Goal: Task Accomplishment & Management: Complete application form

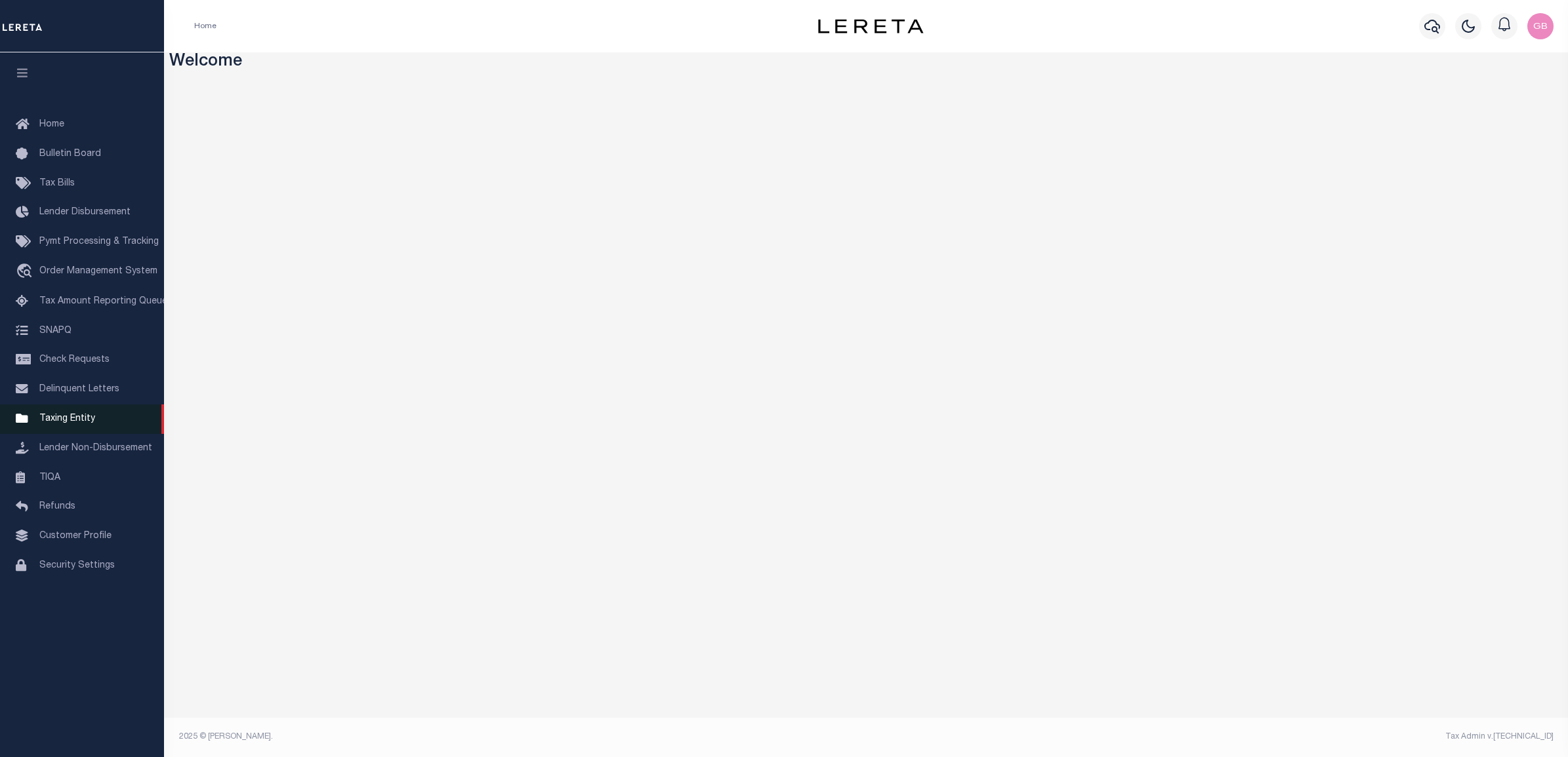
click at [84, 424] on span "Taxing Entity" at bounding box center [67, 419] width 56 height 9
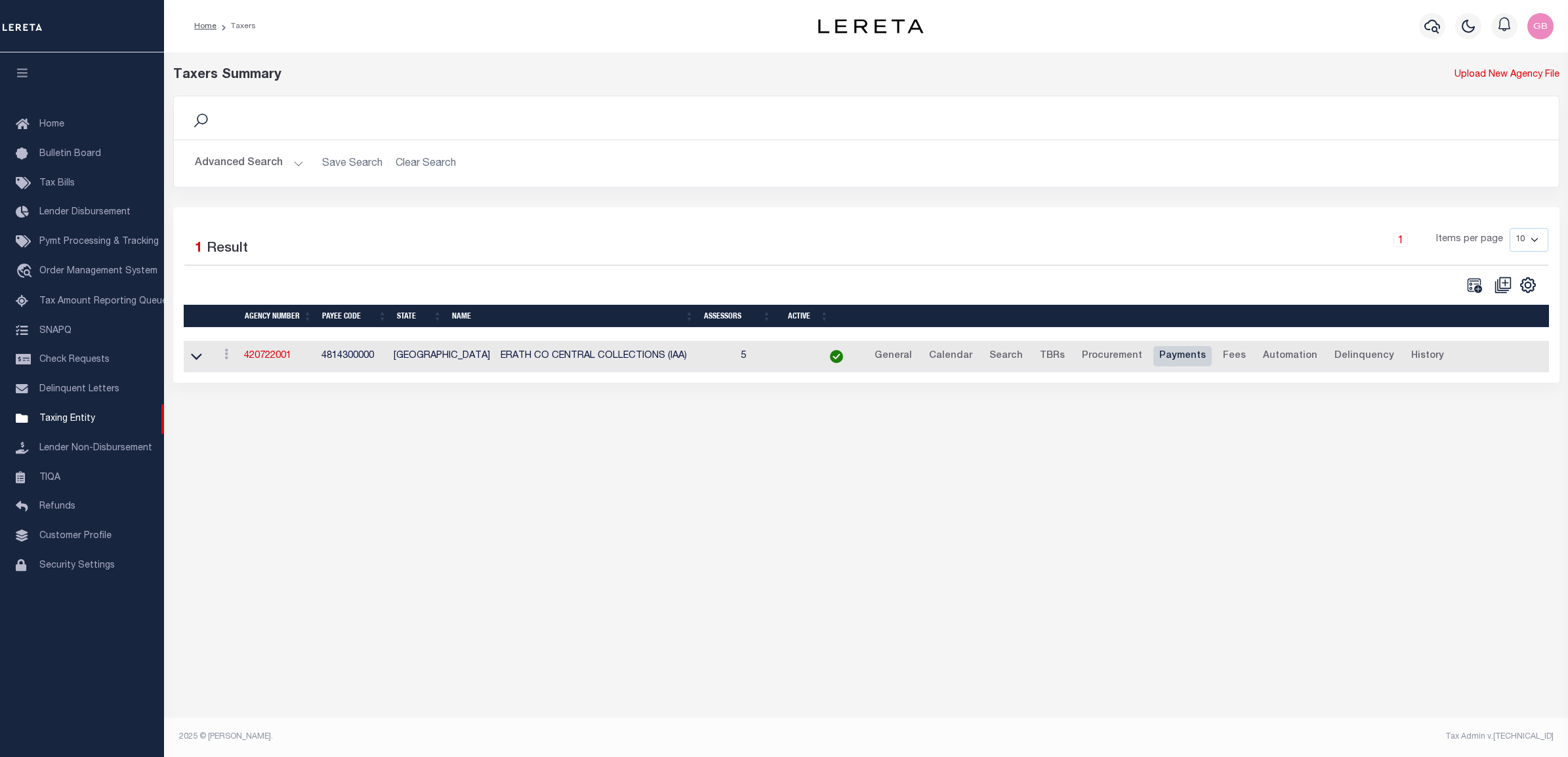
click at [1155, 354] on link "Payments" at bounding box center [1183, 356] width 58 height 21
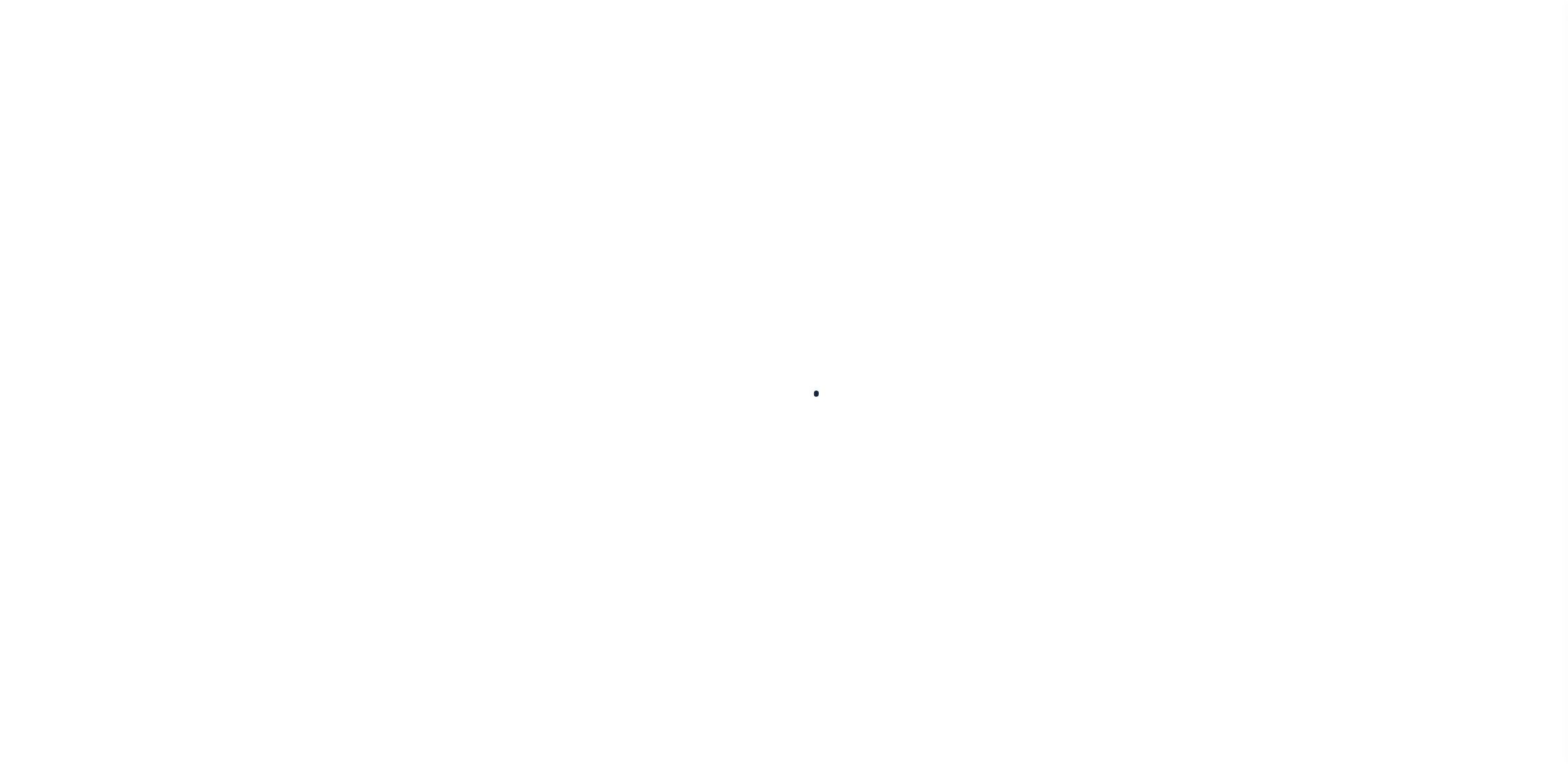
select select
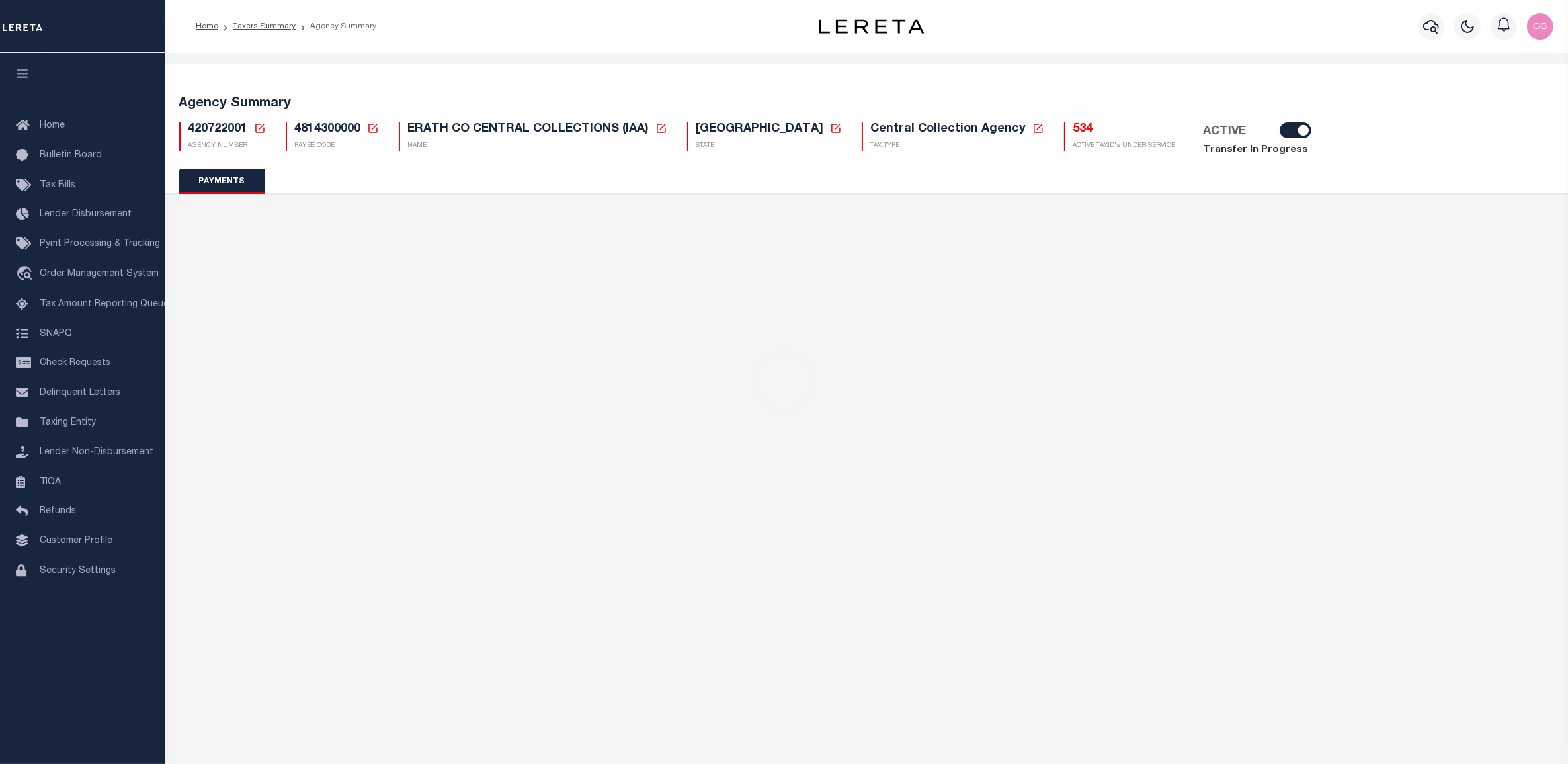
select select "67"
select select "false"
type input "GDS"
checkbox input "false"
select select "false"
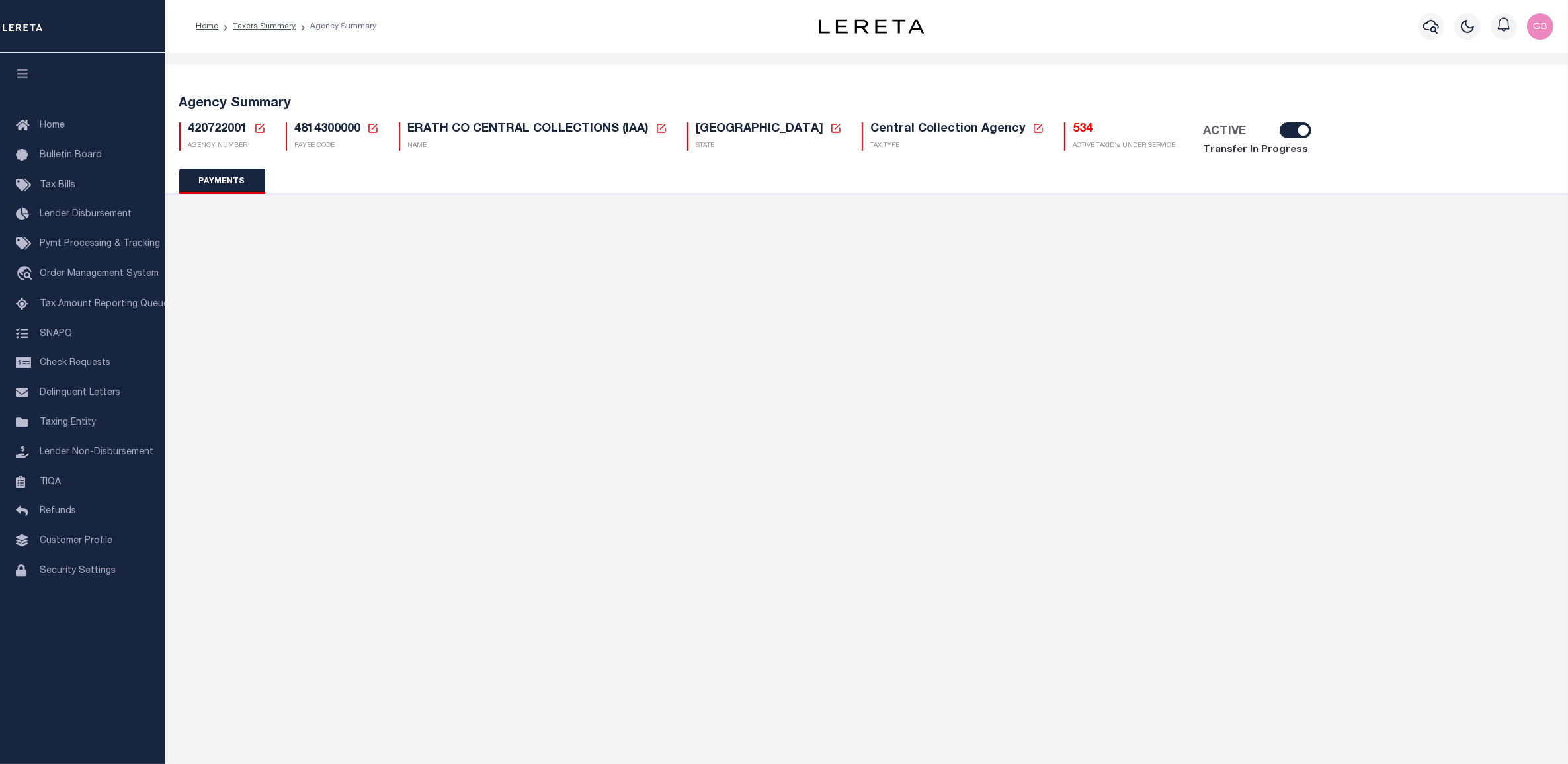
type input "B - Escrow reporting includes - “Delinquent Prior Year(s) Exist”, “Delinquent C…"
radio input "true"
select select "70"
select select "42"
select select "53"
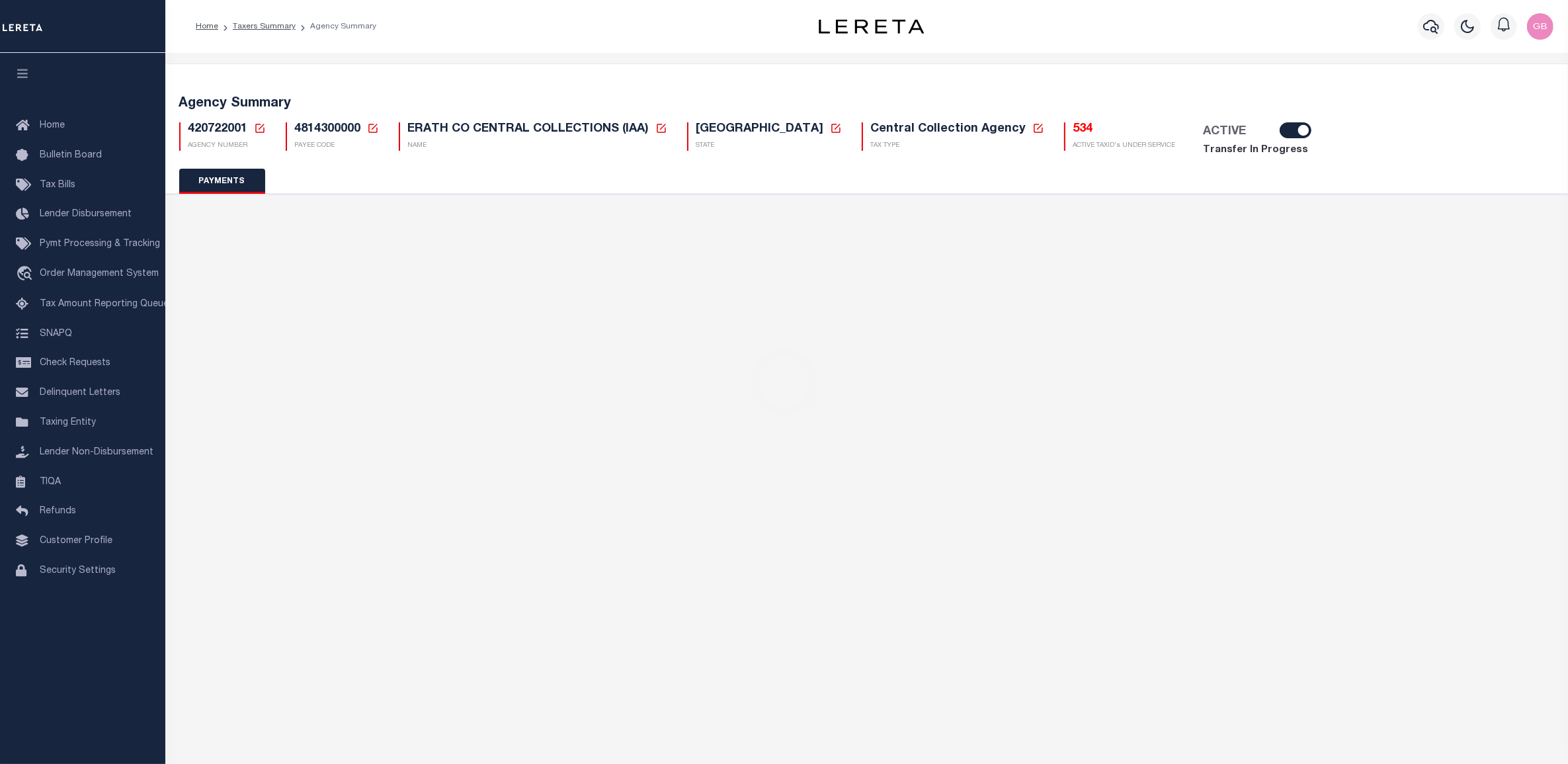
radio input "true"
checkbox input "false"
